Goal: Information Seeking & Learning: Understand process/instructions

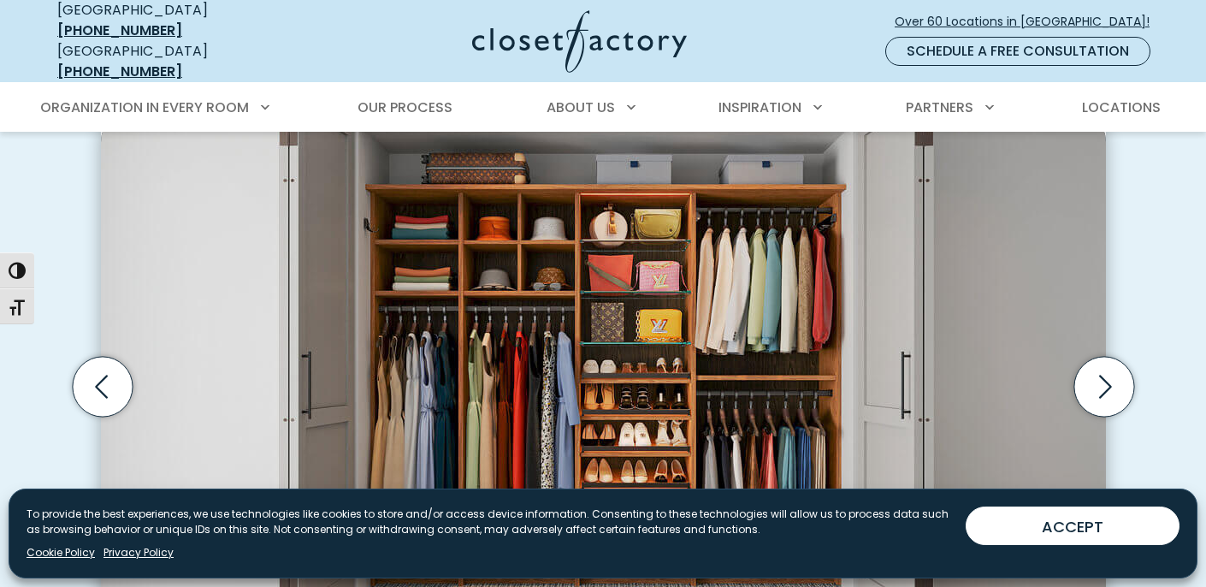
scroll to position [504, 0]
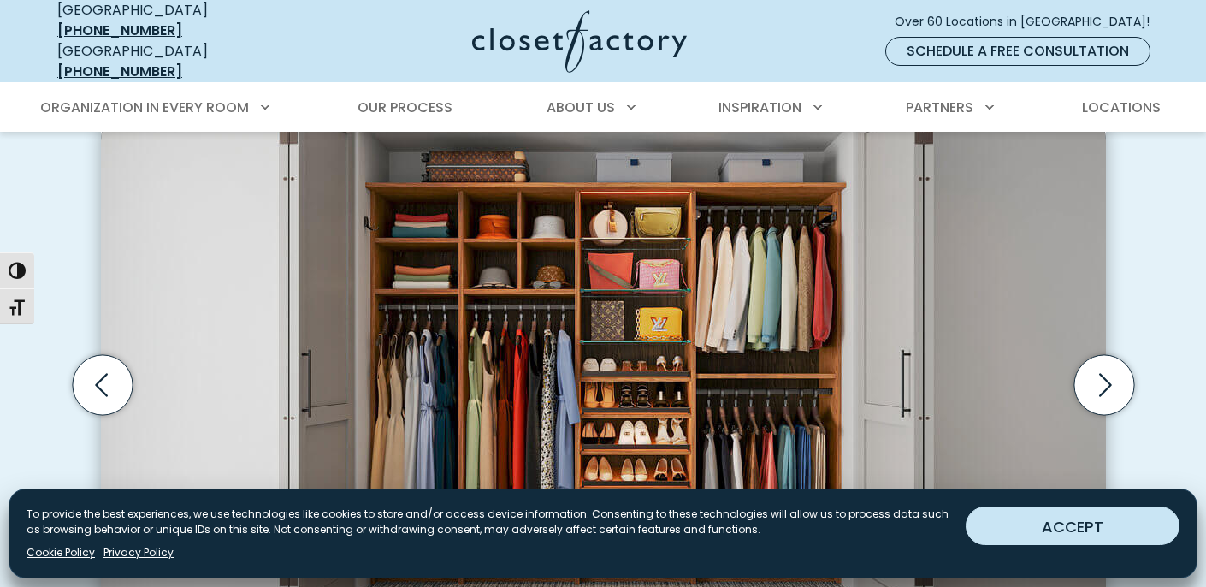
click at [1060, 522] on button "ACCEPT" at bounding box center [1073, 525] width 214 height 38
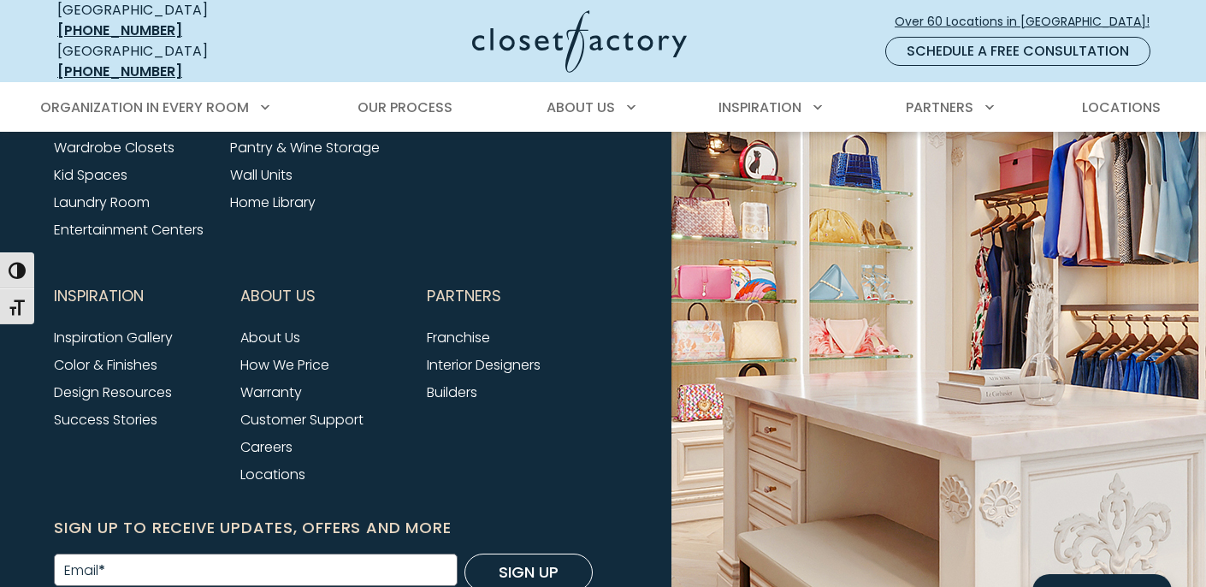
scroll to position [5770, 0]
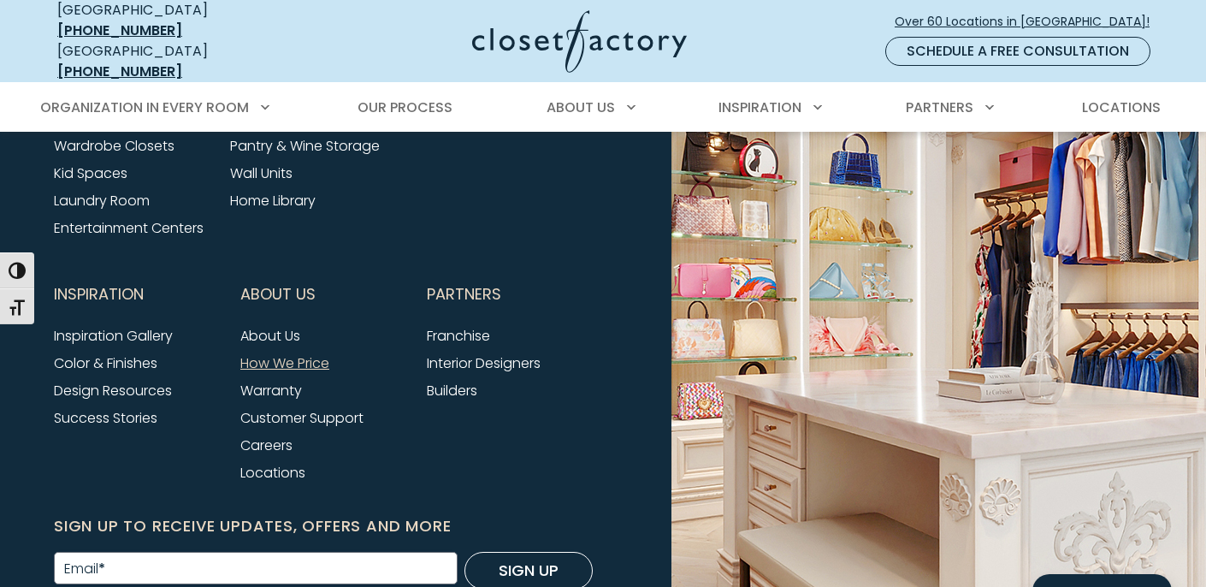
click at [283, 353] on link "How We Price" at bounding box center [284, 363] width 89 height 20
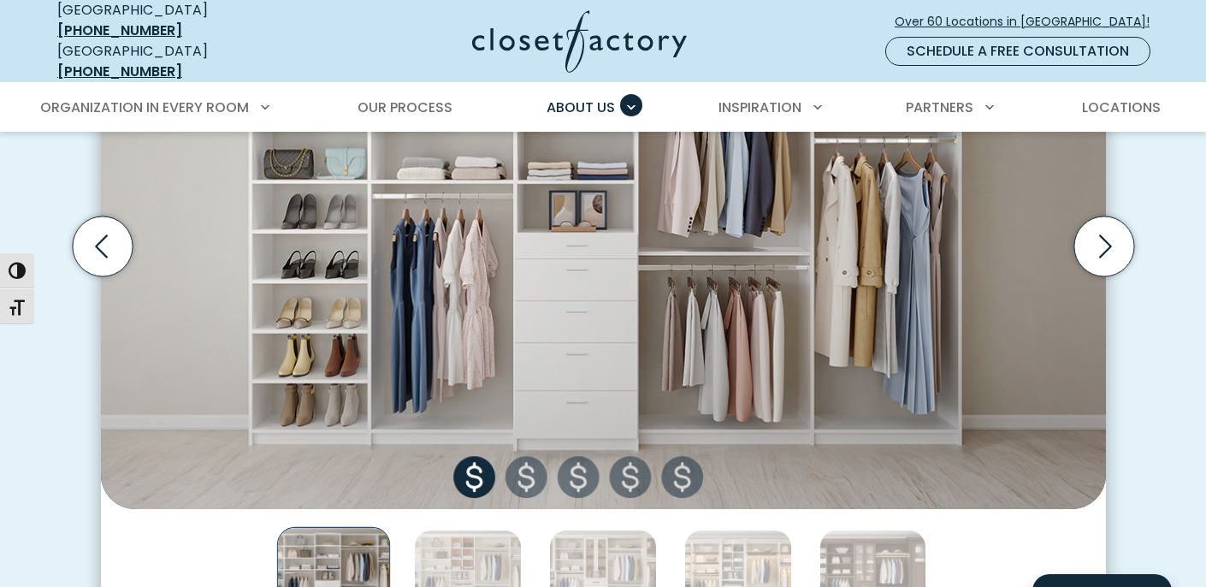
scroll to position [699, 0]
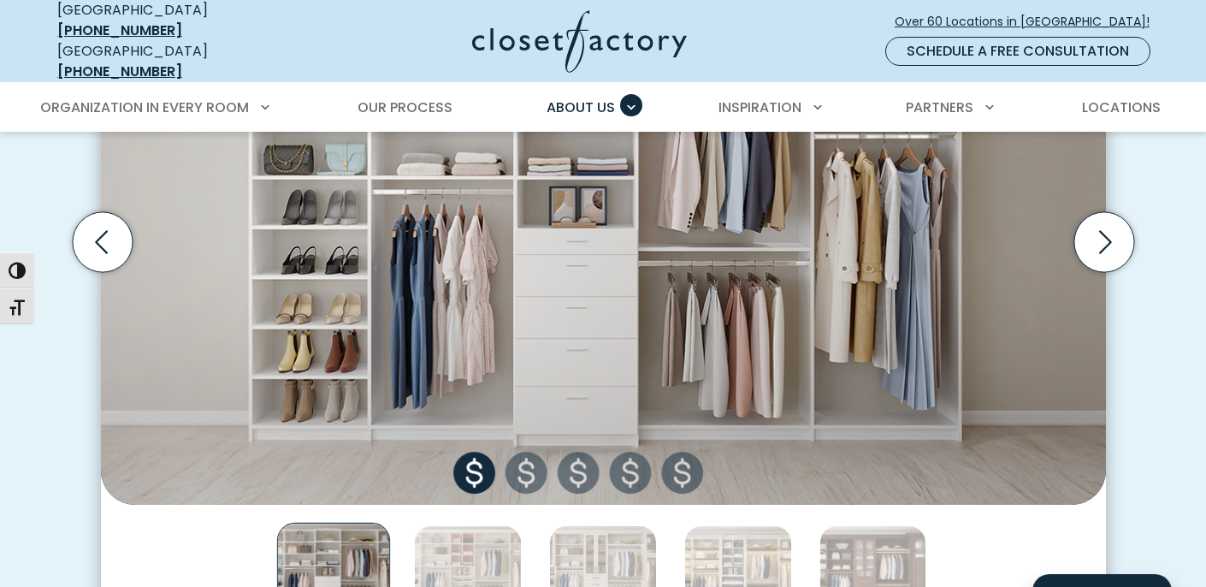
click at [529, 464] on img "Thumbnail Gallery" at bounding box center [603, 241] width 1005 height 523
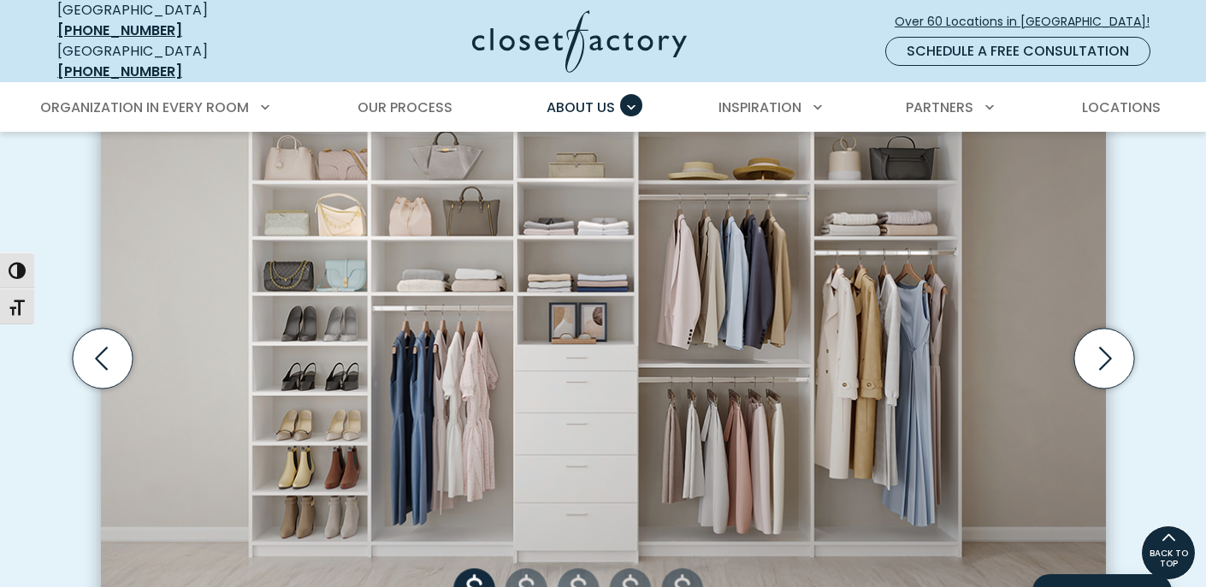
scroll to position [581, 0]
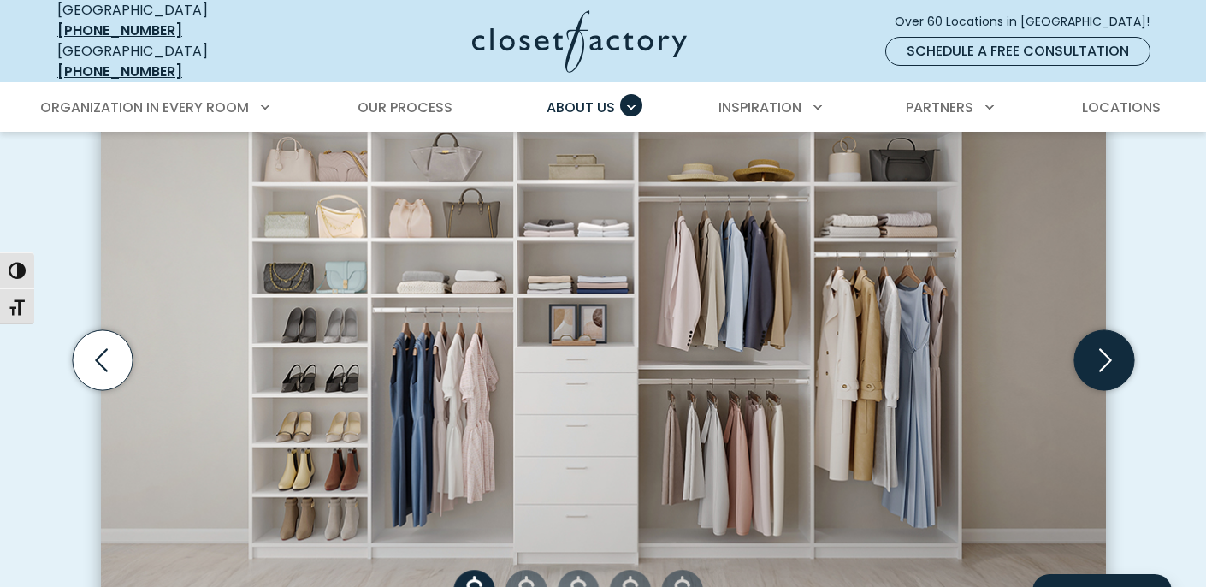
click at [1095, 358] on icon "Next slide" at bounding box center [1103, 360] width 60 height 60
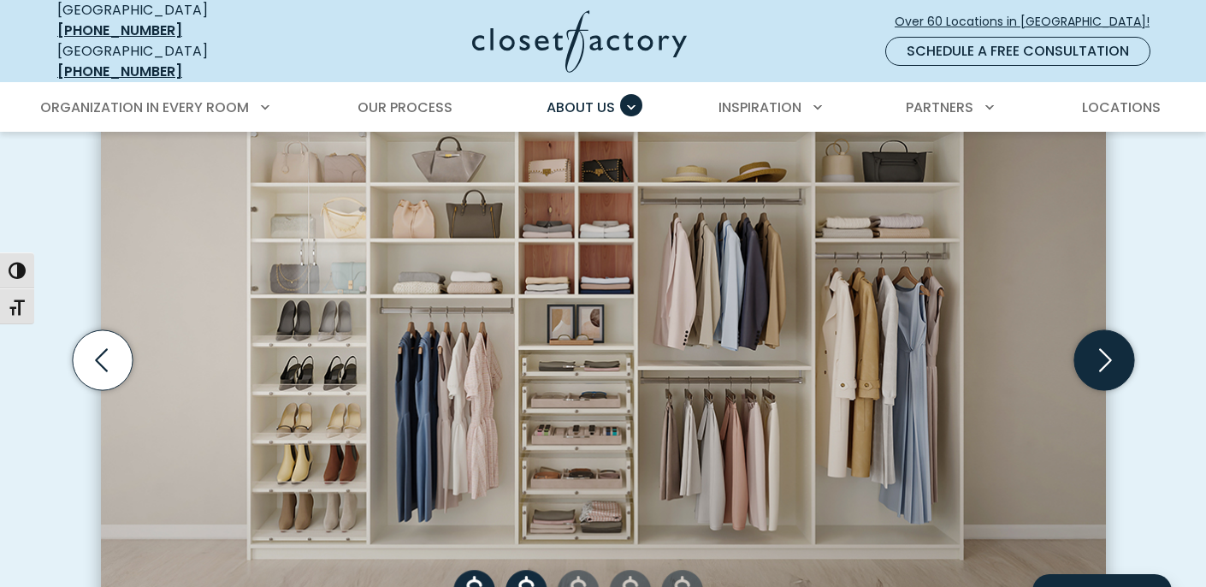
click at [1095, 358] on icon "Next slide" at bounding box center [1103, 360] width 60 height 60
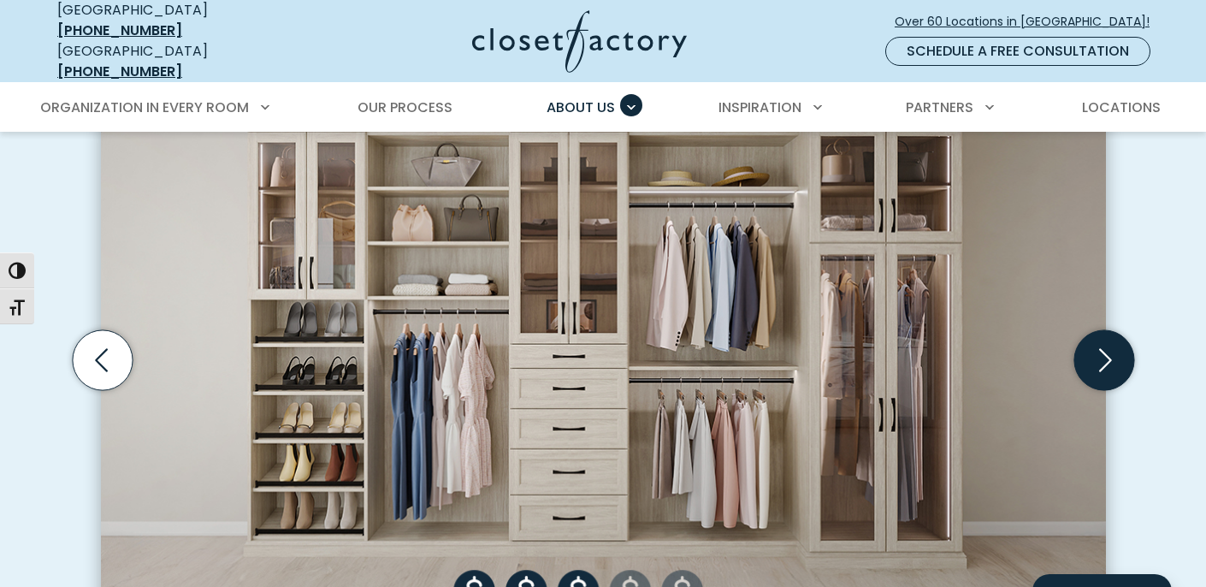
click at [1095, 358] on icon "Next slide" at bounding box center [1103, 360] width 60 height 60
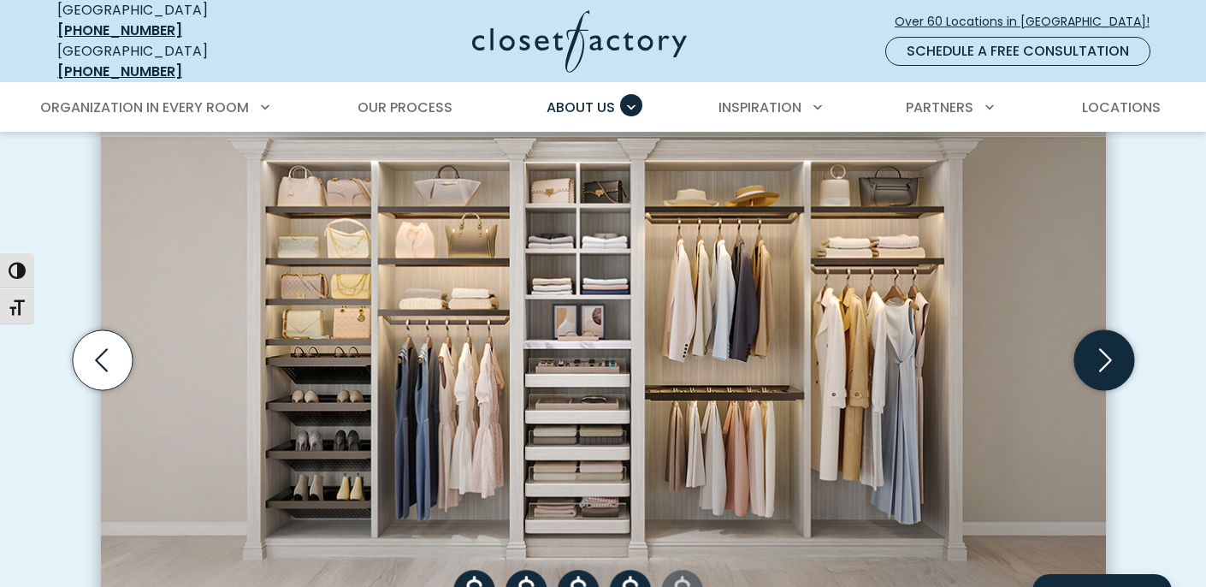
click at [1095, 358] on icon "Next slide" at bounding box center [1103, 360] width 60 height 60
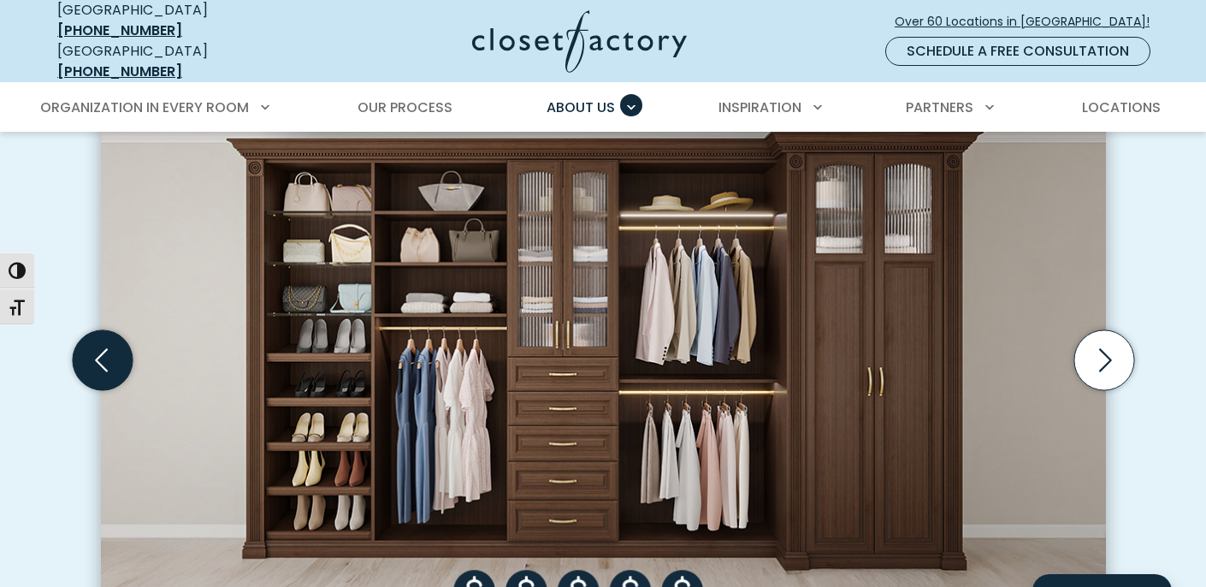
click at [107, 356] on icon "Previous slide" at bounding box center [102, 360] width 60 height 60
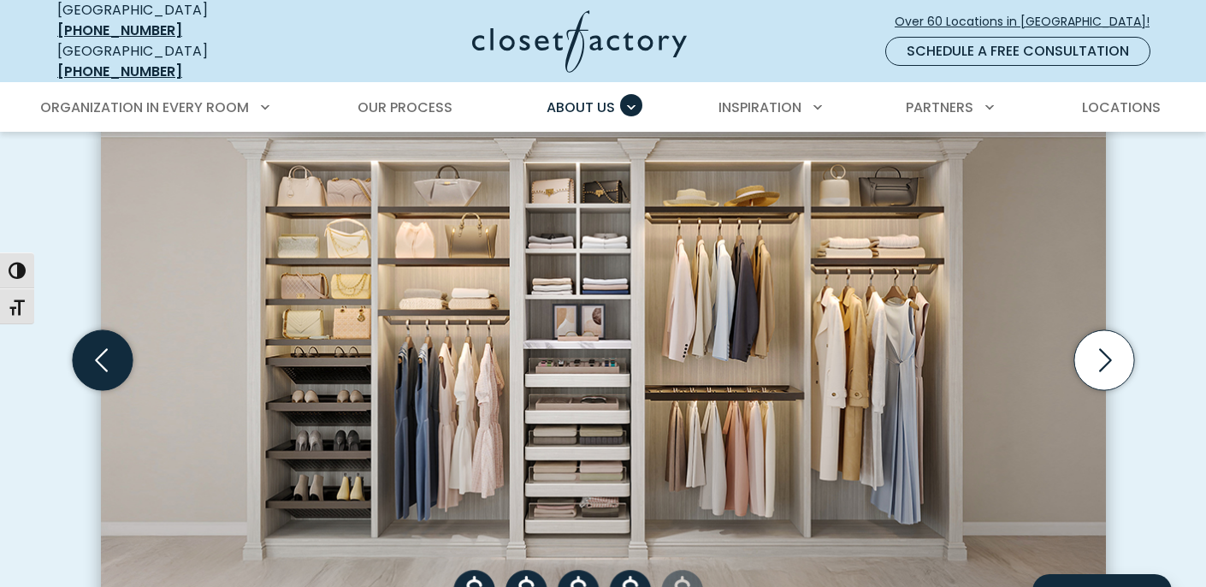
click at [107, 356] on icon "Previous slide" at bounding box center [102, 360] width 60 height 60
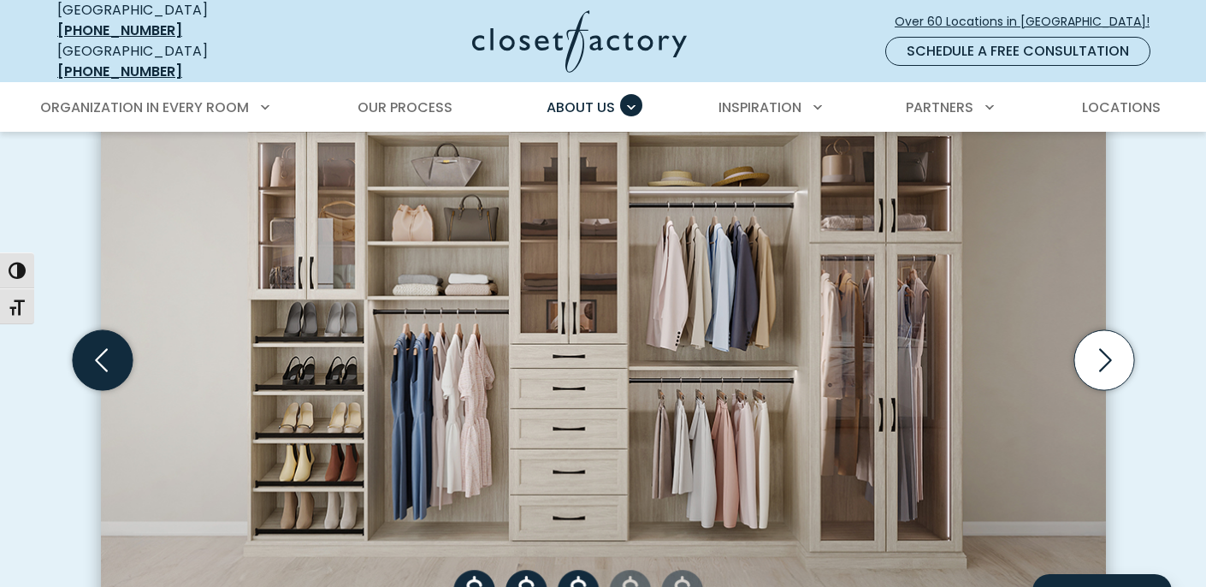
click at [107, 356] on icon "Previous slide" at bounding box center [102, 360] width 60 height 60
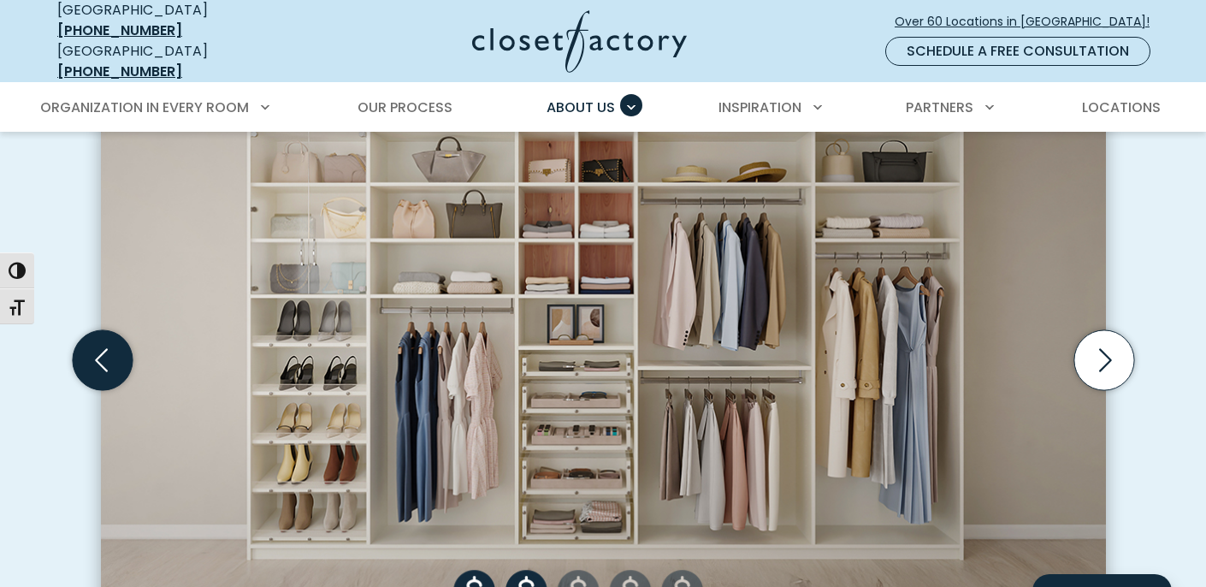
click at [107, 356] on icon "Previous slide" at bounding box center [102, 360] width 60 height 60
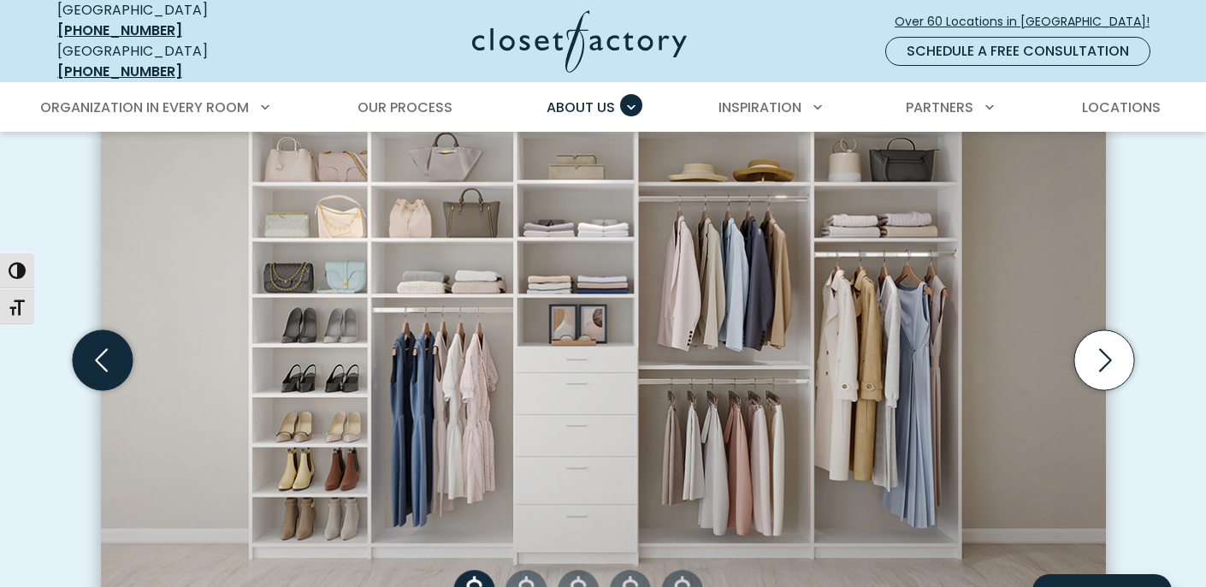
click at [107, 356] on icon "Previous slide" at bounding box center [102, 360] width 60 height 60
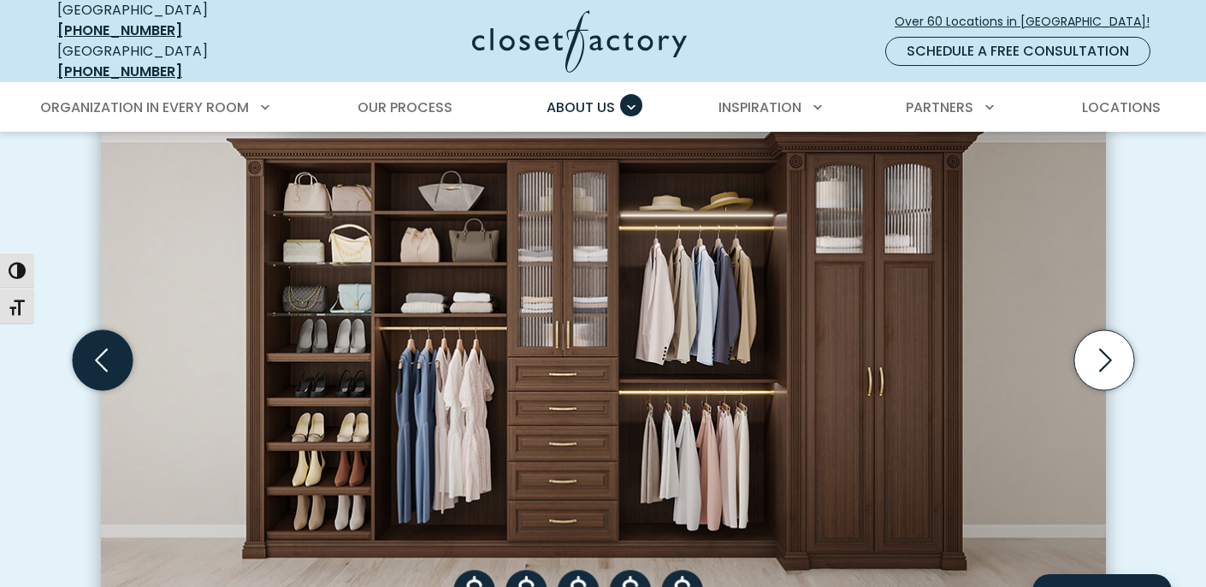
click at [107, 356] on icon "Previous slide" at bounding box center [102, 360] width 60 height 60
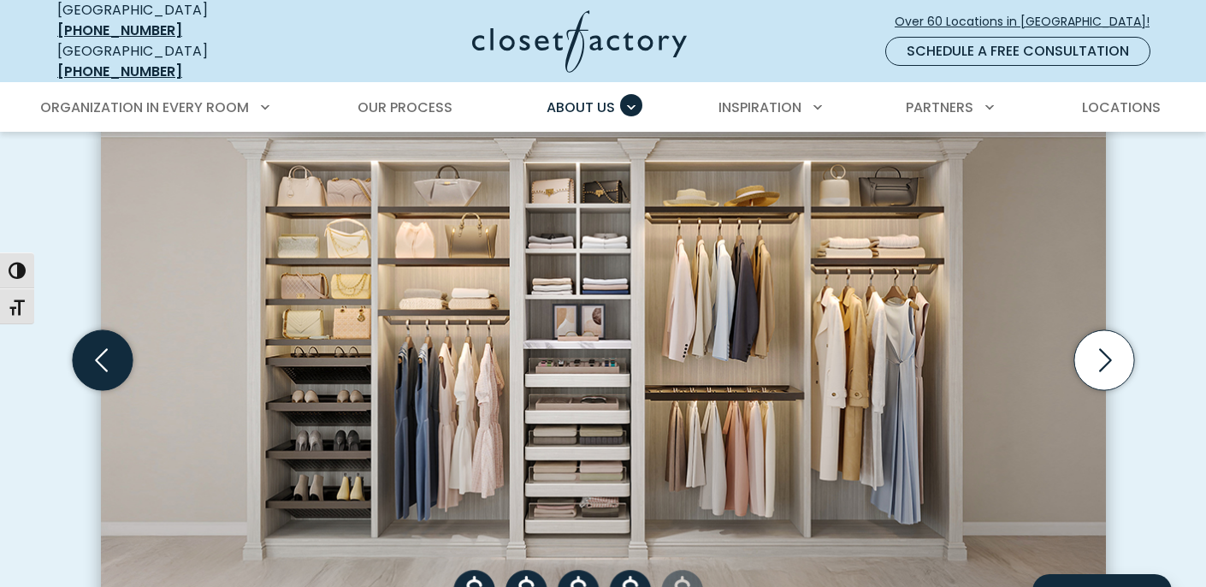
click at [107, 356] on icon "Previous slide" at bounding box center [102, 360] width 60 height 60
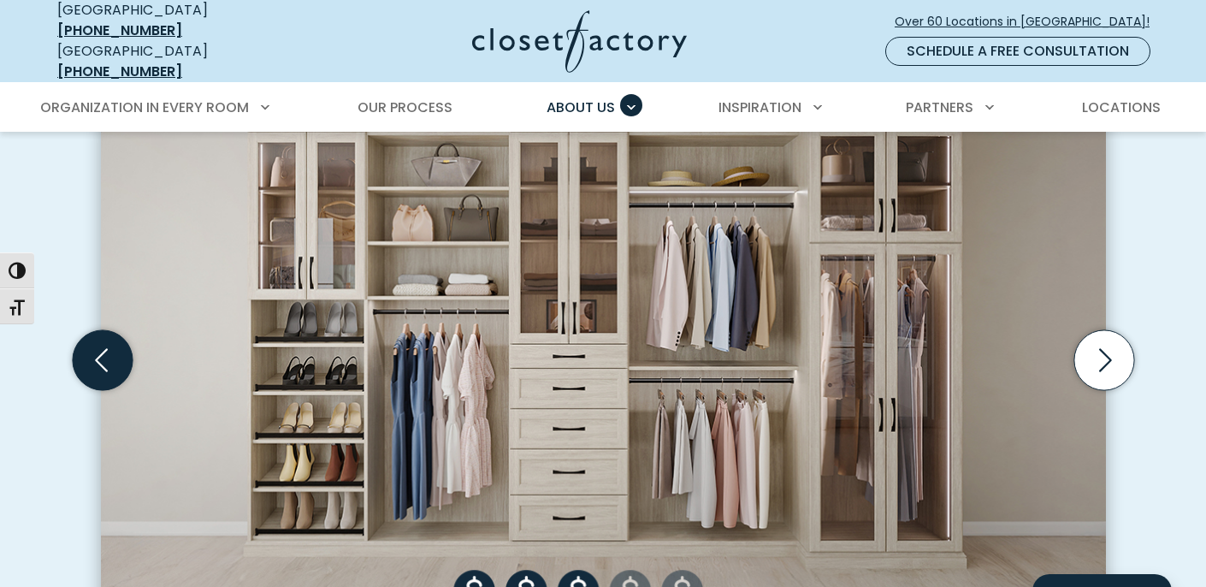
click at [107, 356] on icon "Previous slide" at bounding box center [102, 360] width 60 height 60
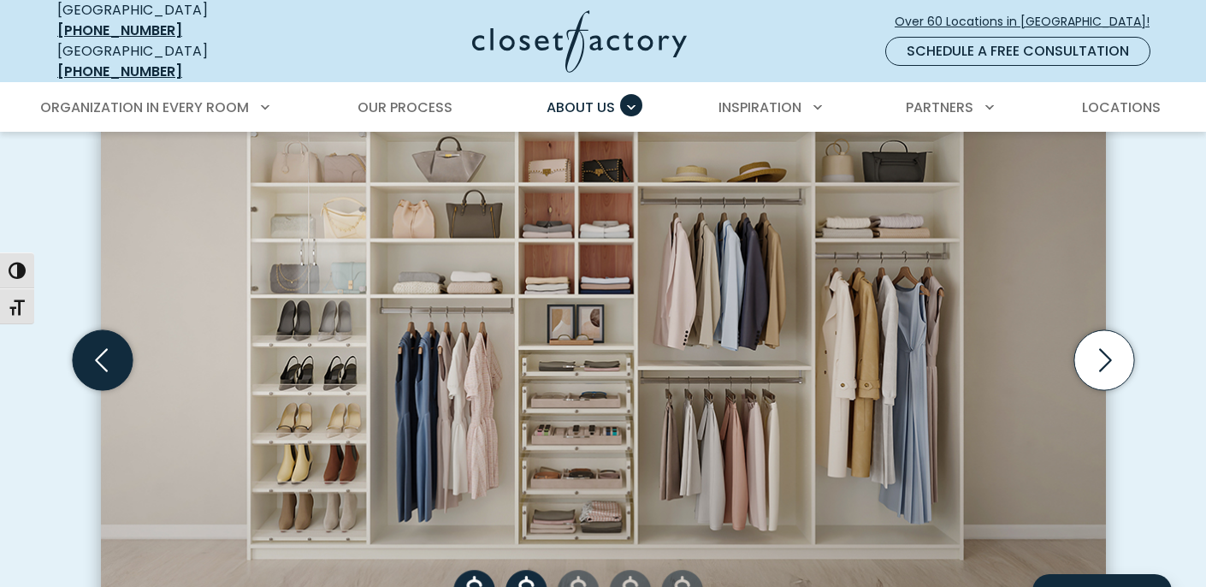
click at [107, 356] on icon "Previous slide" at bounding box center [102, 360] width 60 height 60
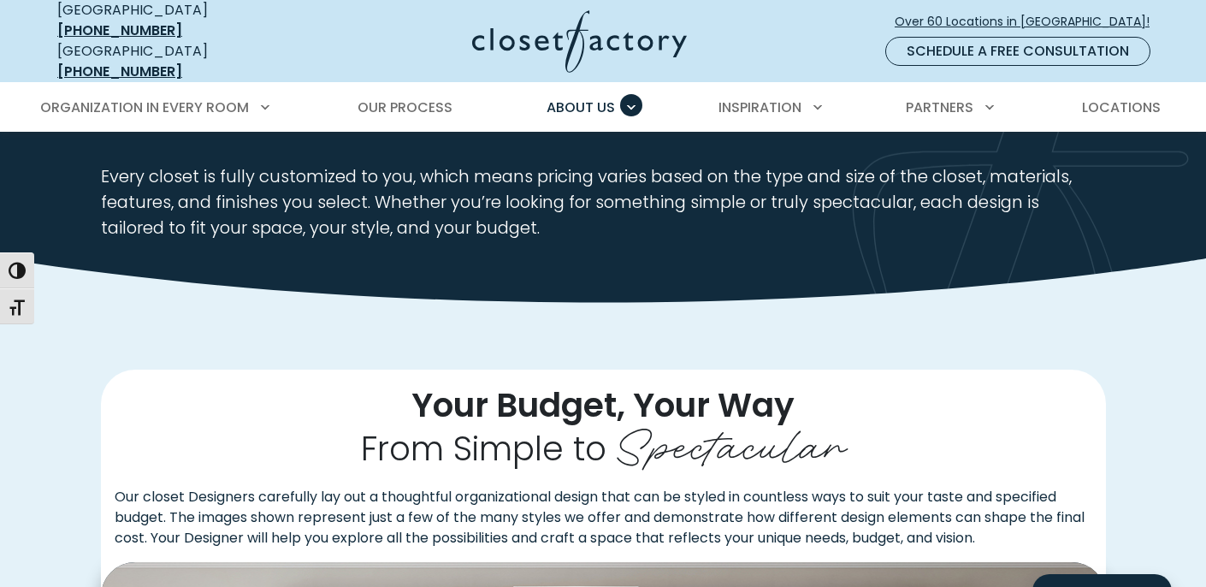
scroll to position [0, 0]
